Goal: Find specific page/section: Find specific page/section

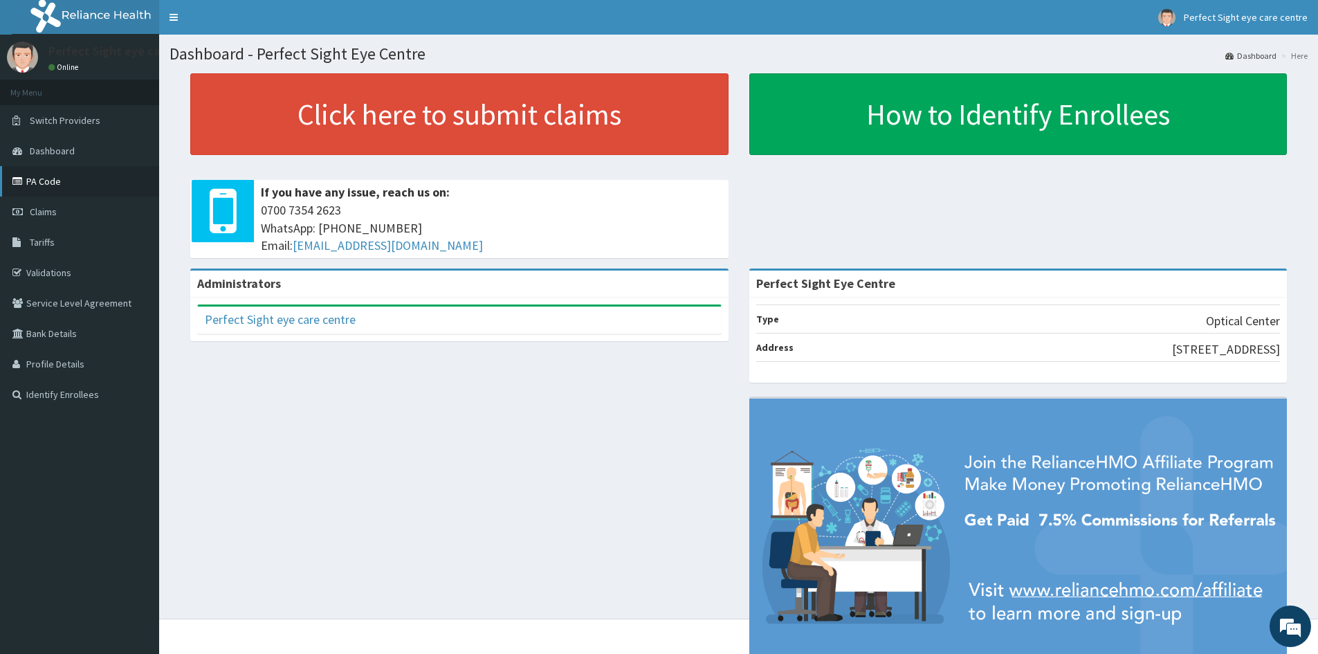
click at [58, 185] on link "PA Code" at bounding box center [79, 181] width 159 height 30
drag, startPoint x: 71, startPoint y: 183, endPoint x: 80, endPoint y: 180, distance: 9.6
click at [72, 182] on link "PA Code" at bounding box center [79, 181] width 159 height 30
